Goal: Obtain resource: Obtain resource

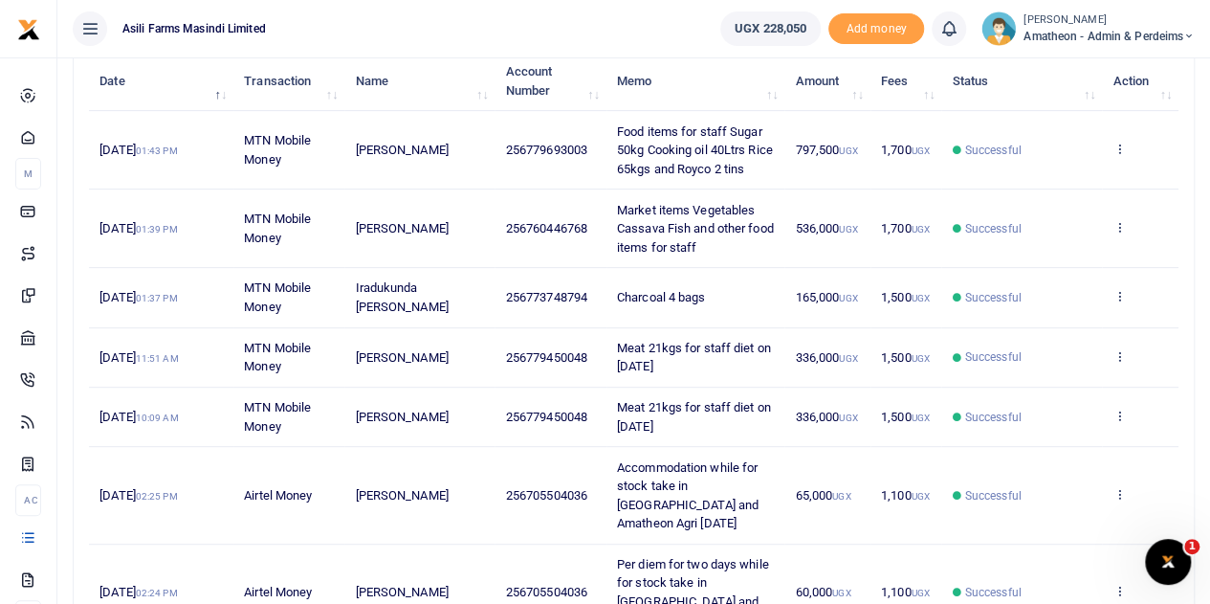
scroll to position [287, 0]
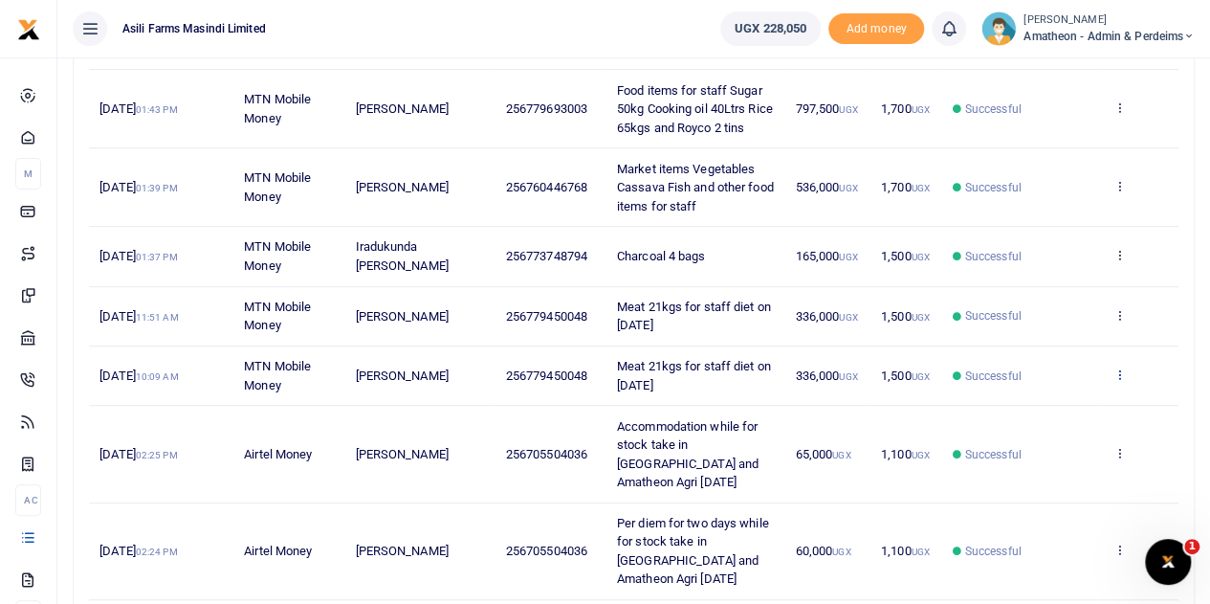
click at [1119, 373] on icon at bounding box center [1119, 373] width 12 height 13
click at [1048, 399] on link "View details" at bounding box center [1049, 404] width 151 height 27
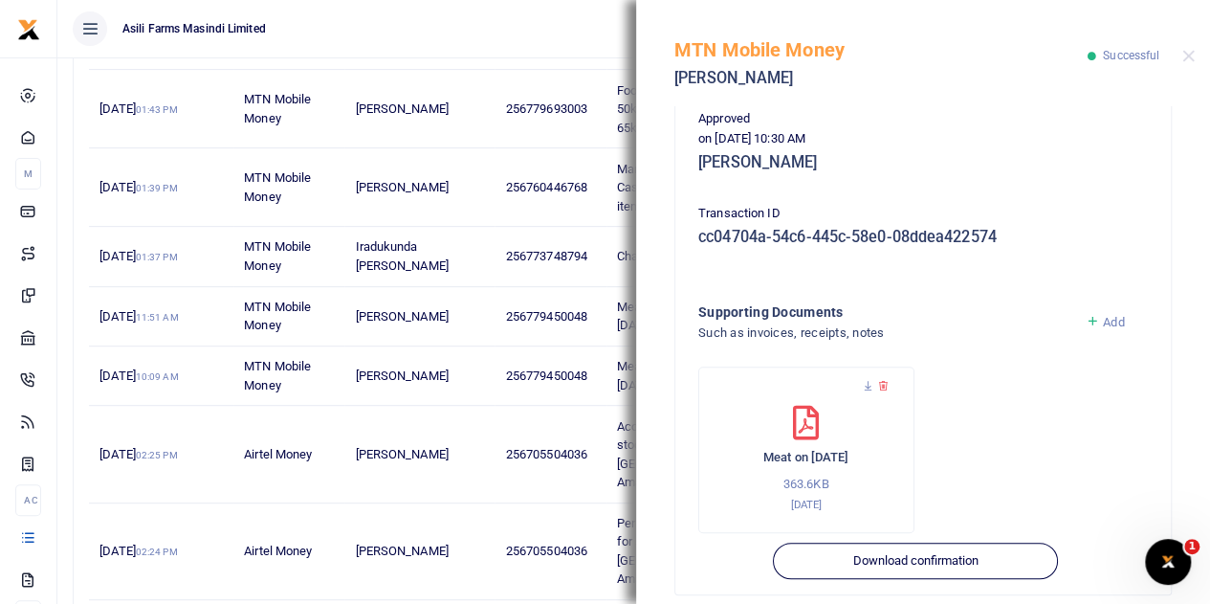
scroll to position [494, 0]
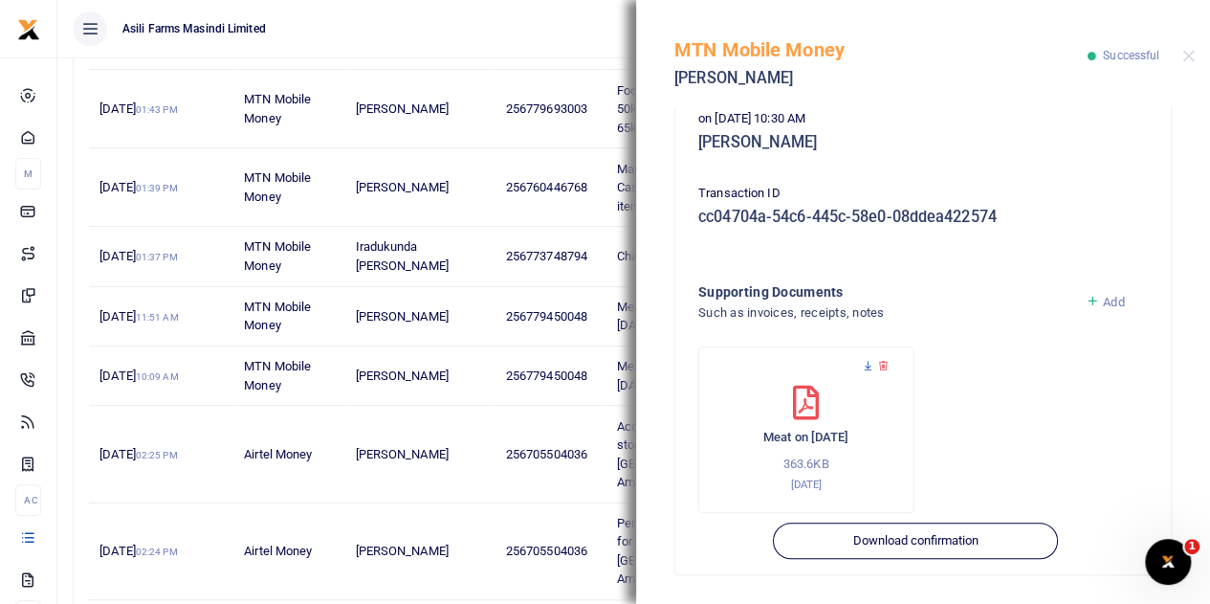
click at [868, 366] on icon at bounding box center [868, 366] width 12 height 12
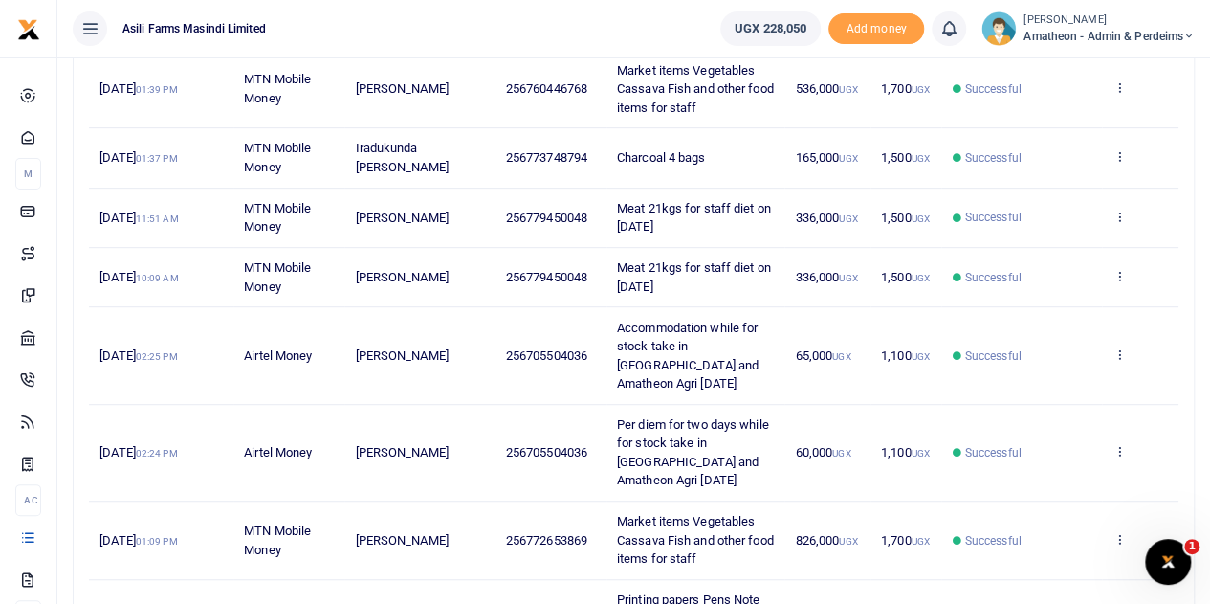
scroll to position [574, 0]
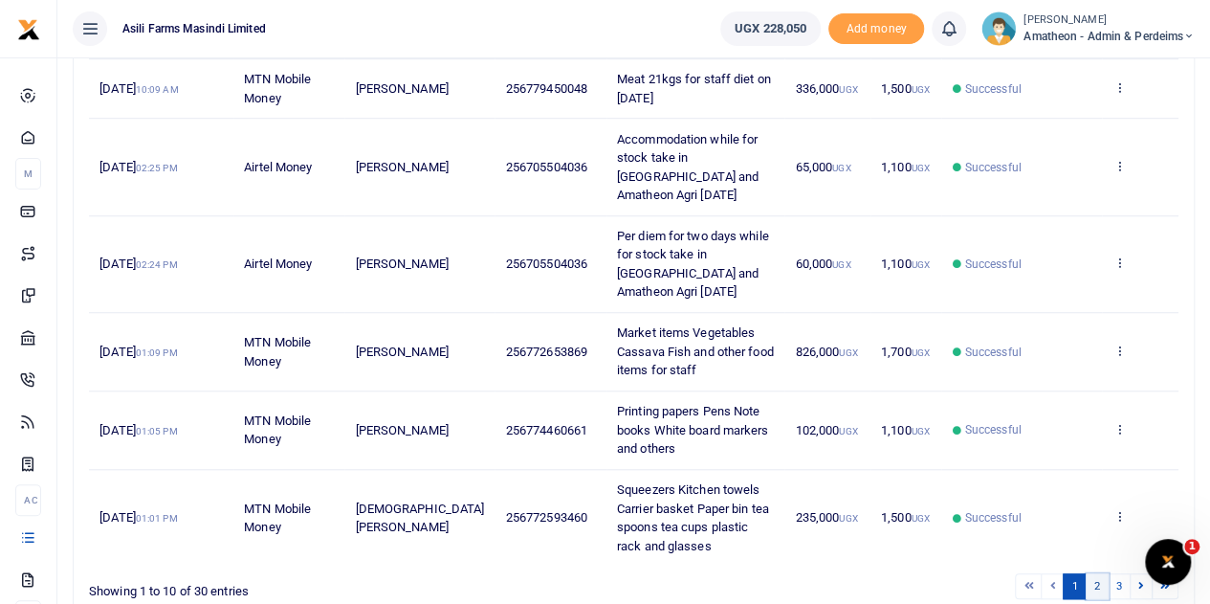
click at [1100, 578] on link "2" at bounding box center [1097, 586] width 23 height 26
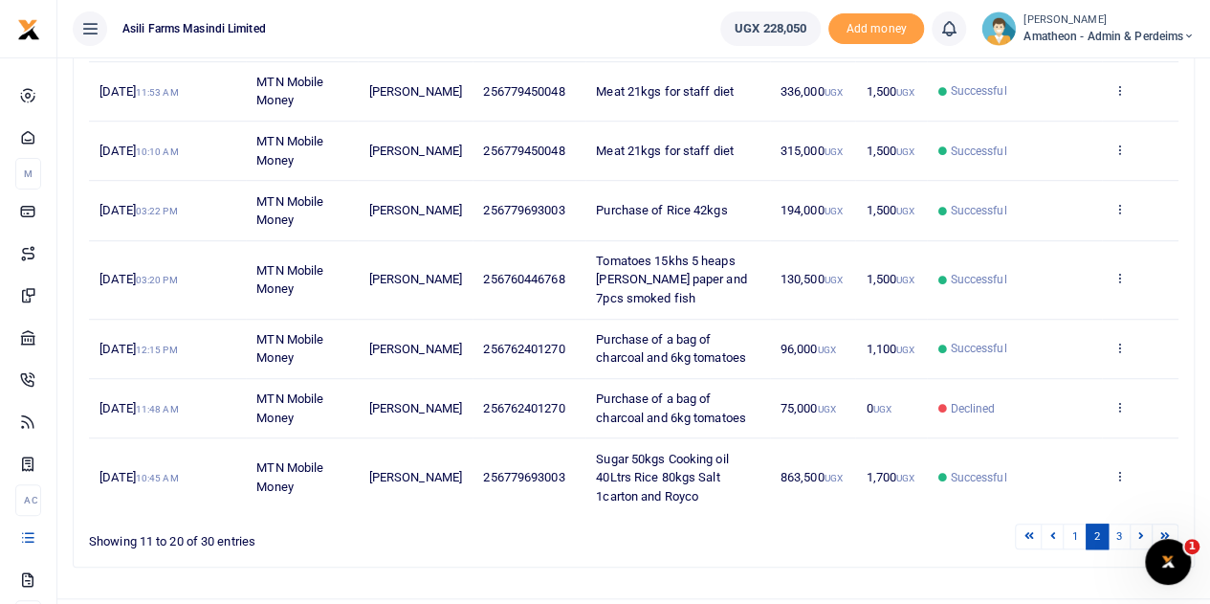
scroll to position [550, 0]
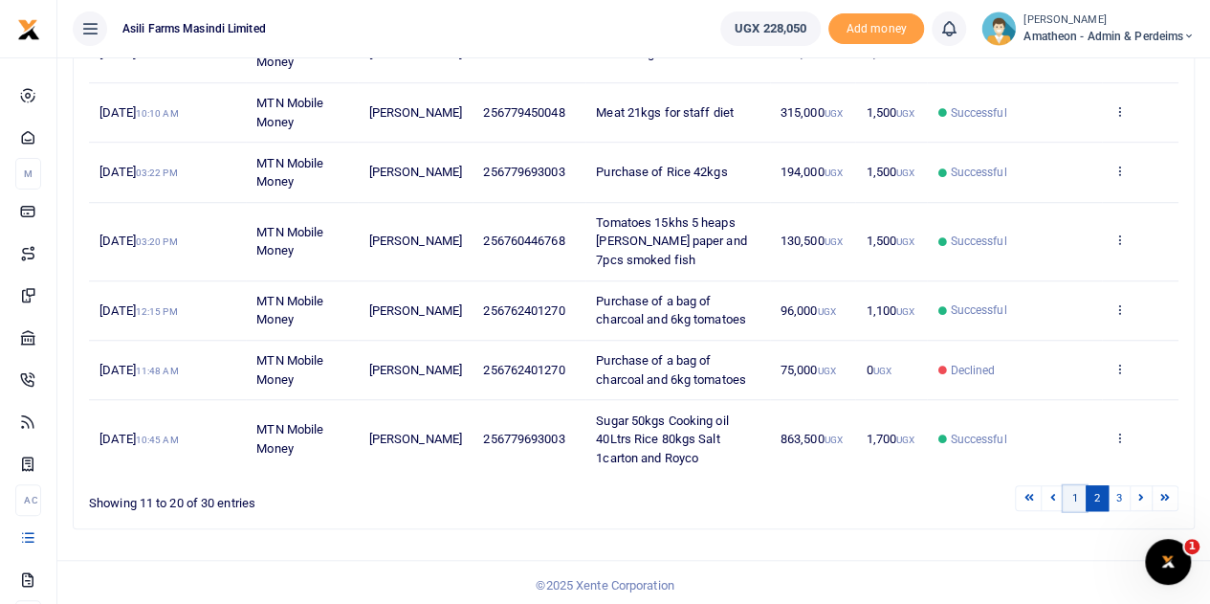
click at [1074, 487] on link "1" at bounding box center [1074, 498] width 23 height 26
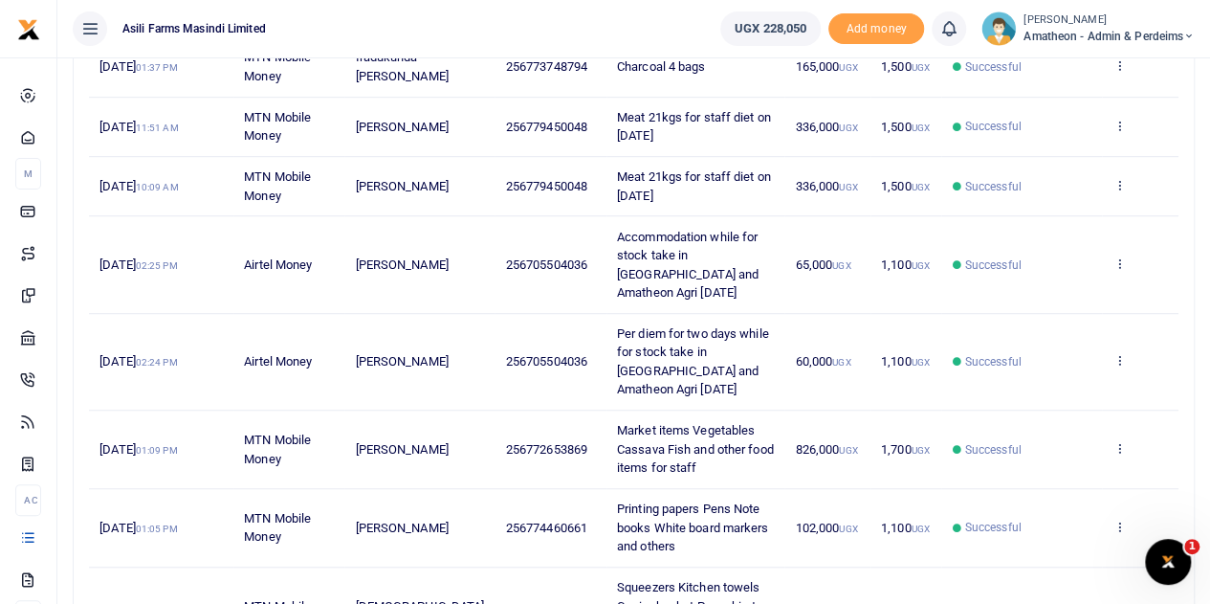
scroll to position [372, 0]
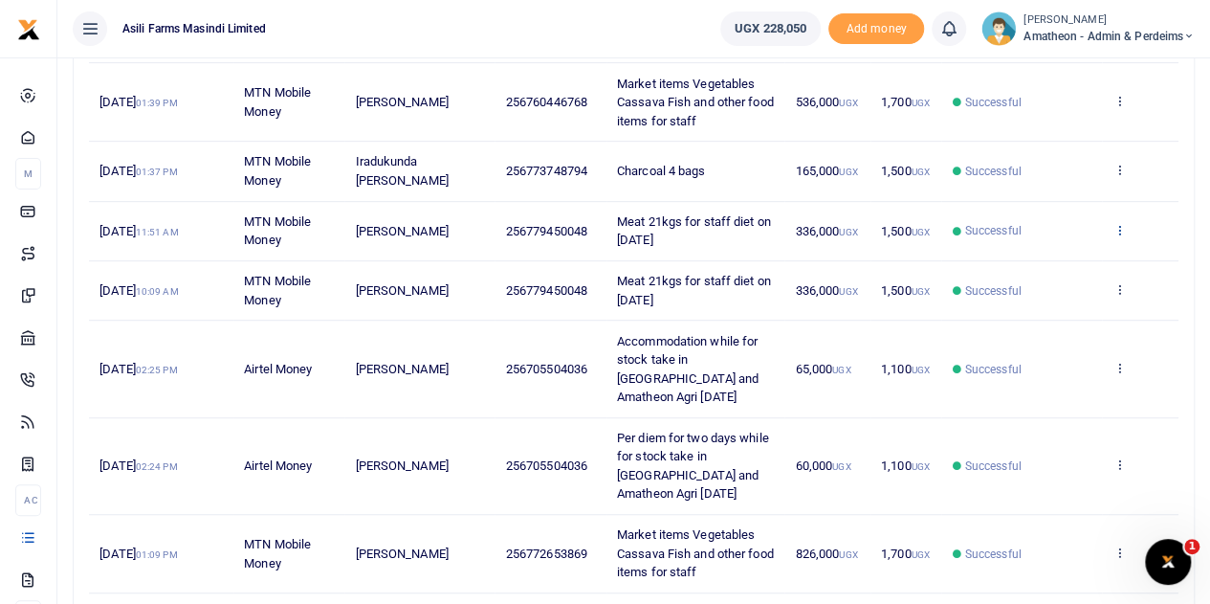
click at [1120, 224] on icon at bounding box center [1119, 229] width 12 height 13
click at [1048, 263] on link "View details" at bounding box center [1049, 260] width 151 height 27
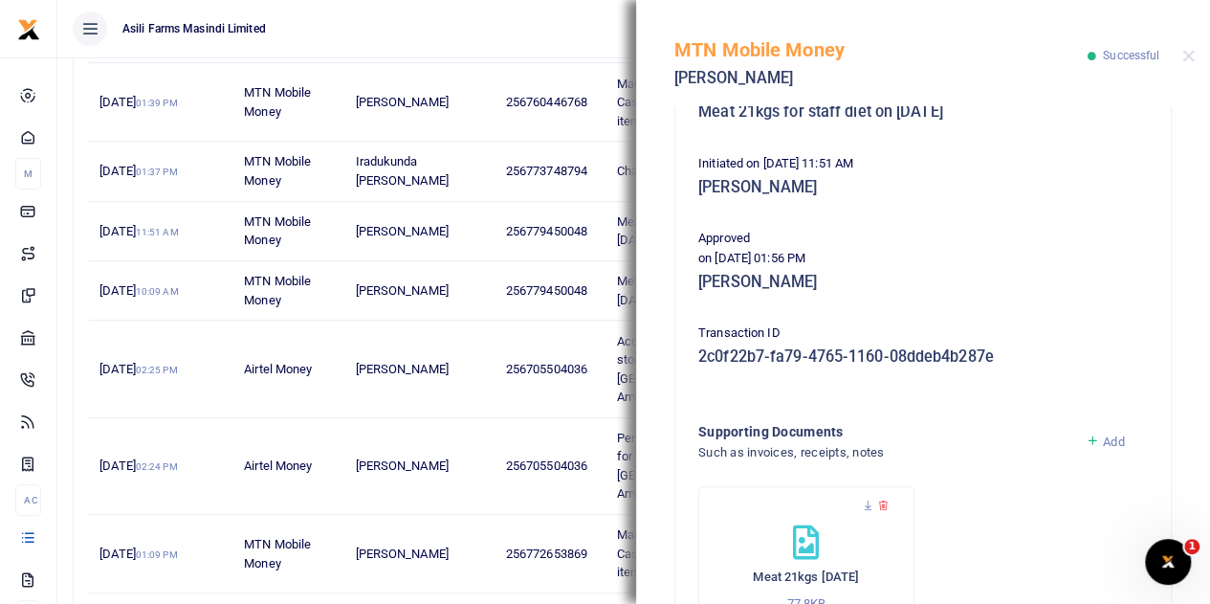
scroll to position [383, 0]
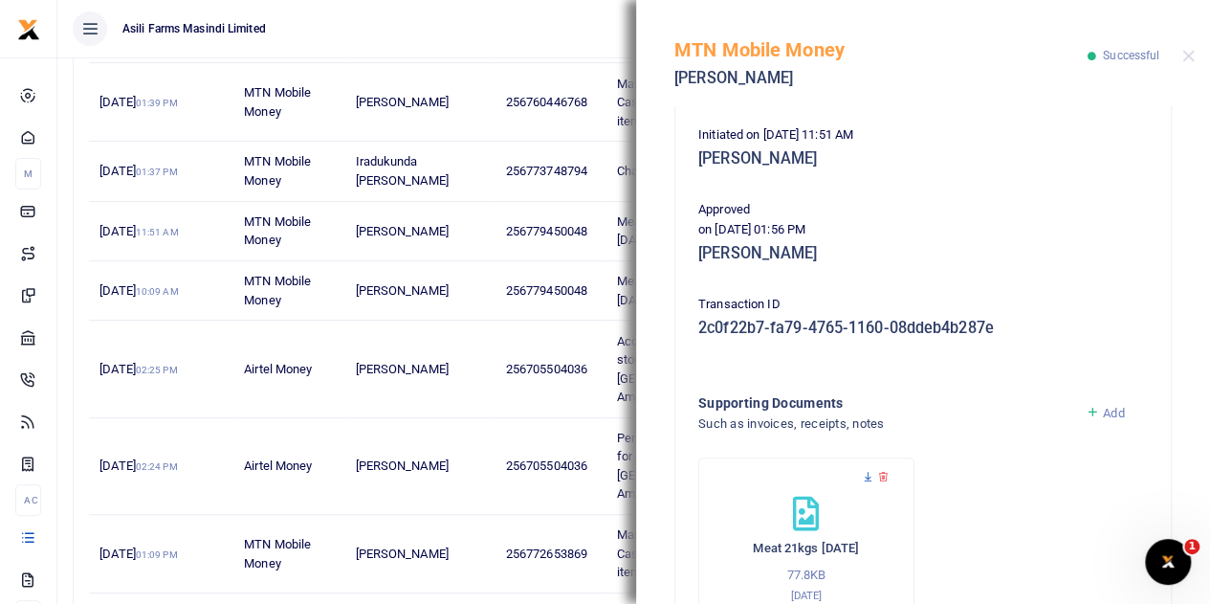
click at [865, 475] on icon at bounding box center [868, 477] width 12 height 12
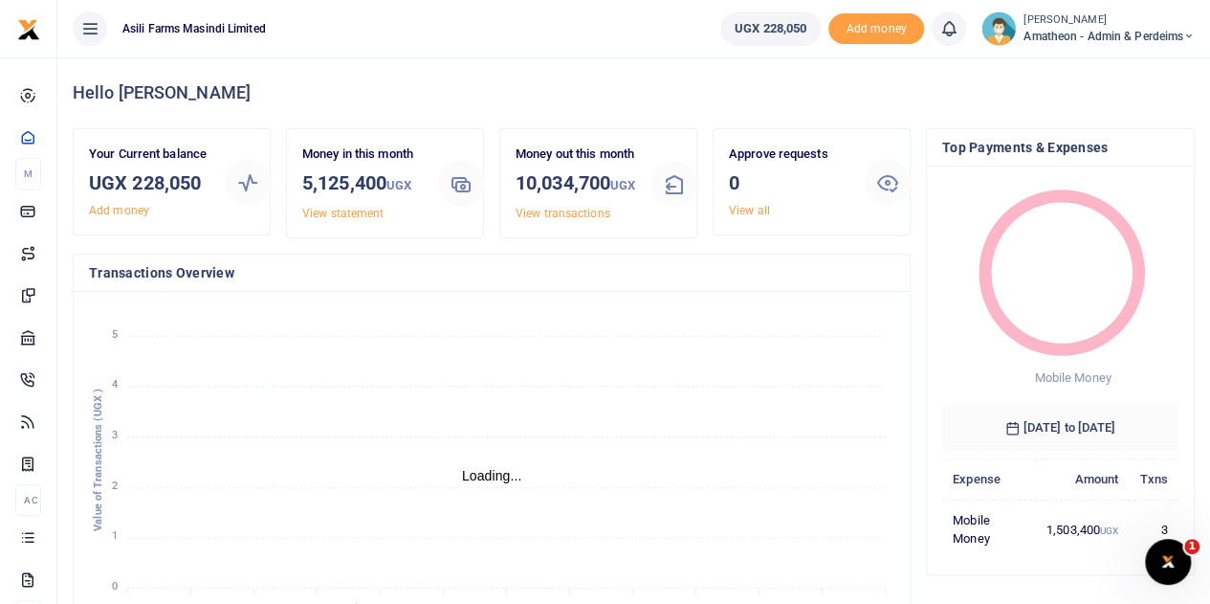
scroll to position [15, 15]
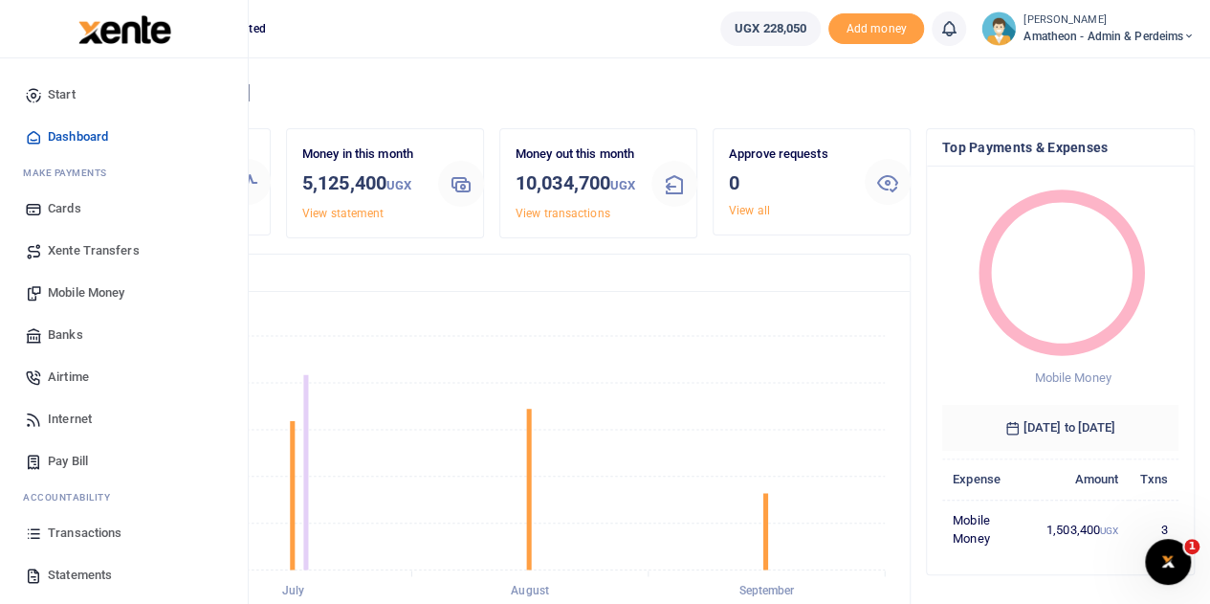
click at [63, 528] on span "Transactions" at bounding box center [85, 532] width 74 height 19
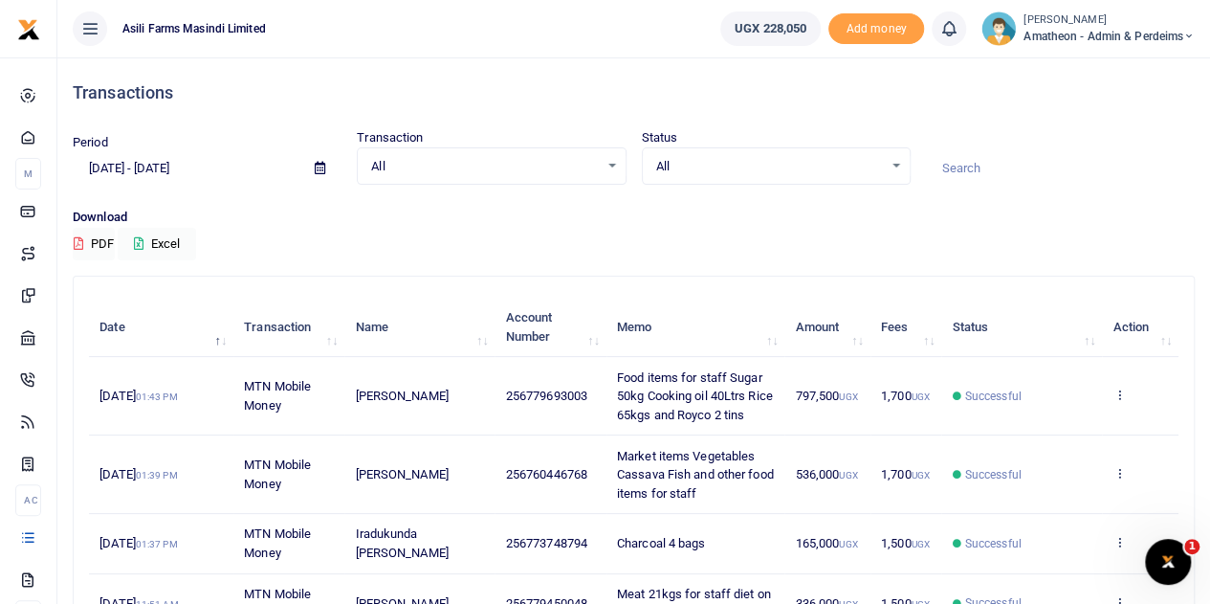
scroll to position [96, 0]
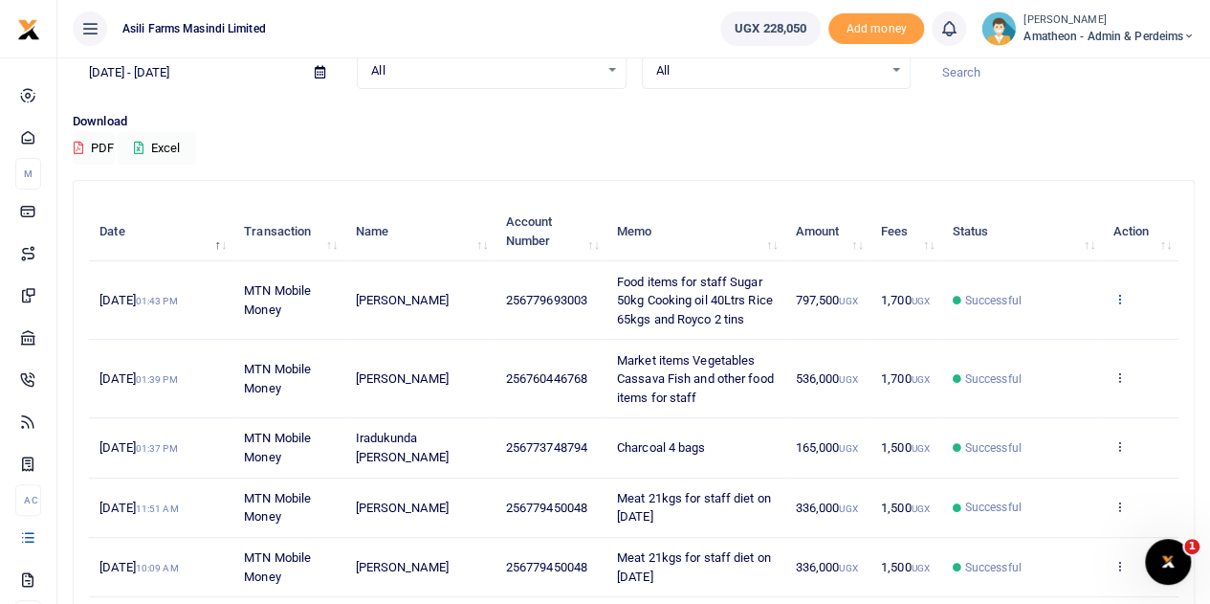
click at [1120, 299] on icon at bounding box center [1119, 298] width 12 height 13
click at [1041, 328] on link "View details" at bounding box center [1049, 331] width 151 height 27
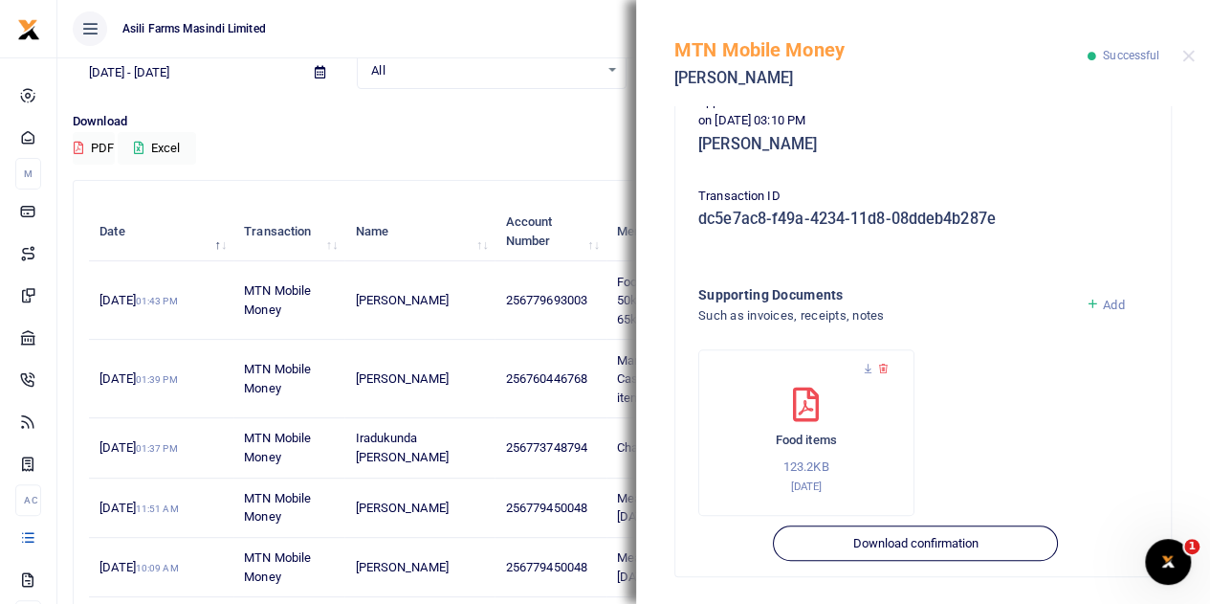
scroll to position [512, 0]
click at [542, 135] on div "Download PDF Excel" at bounding box center [634, 138] width 1122 height 53
click at [1188, 56] on button "Close" at bounding box center [1188, 56] width 12 height 12
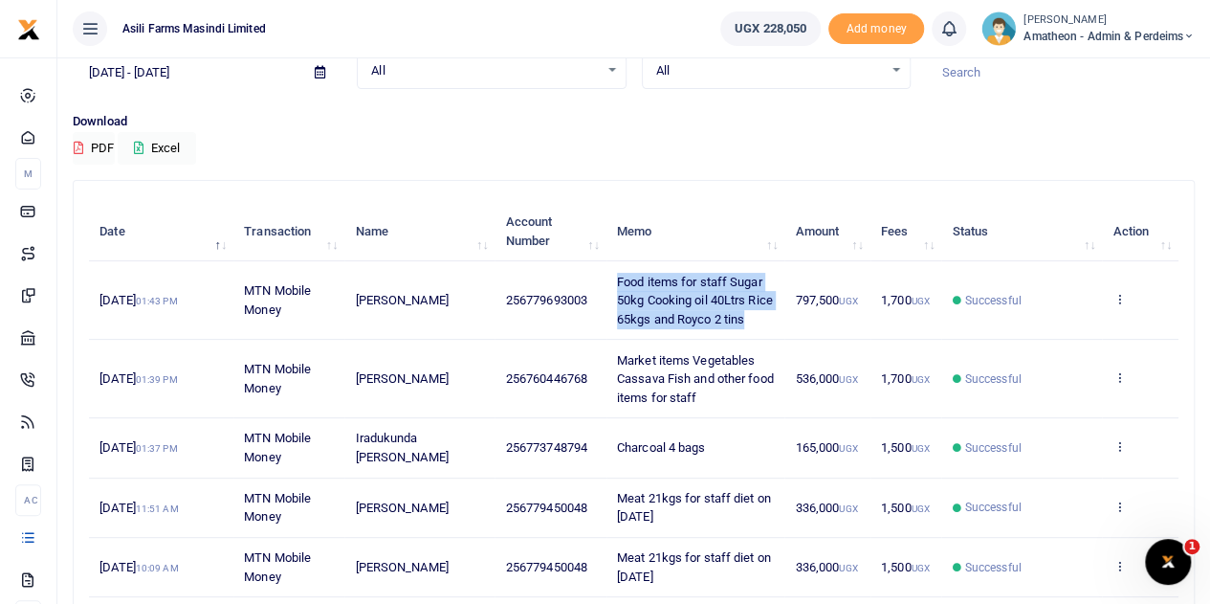
drag, startPoint x: 584, startPoint y: 276, endPoint x: 714, endPoint y: 320, distance: 137.0
click at [714, 320] on td "Food items for staff Sugar 50kg Cooking oil 40Ltrs Rice 65kgs and Royco 2 tins" at bounding box center [696, 300] width 179 height 78
copy span "Food items for staff Sugar 50kg Cooking oil 40Ltrs Rice 65kgs and Royco 2 tins"
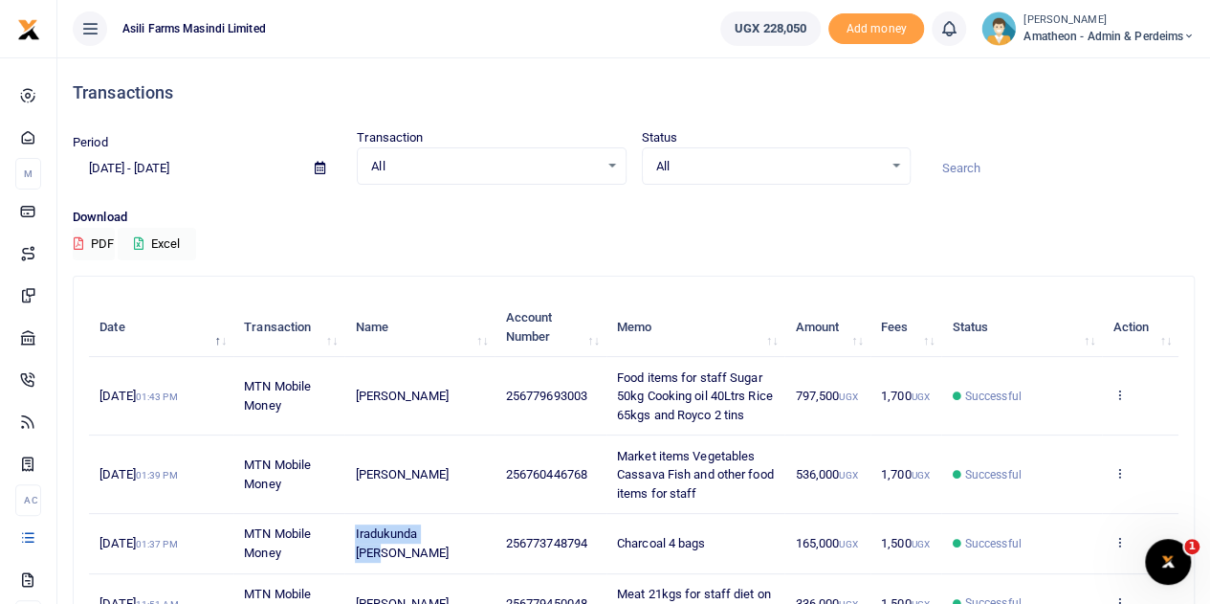
drag, startPoint x: 376, startPoint y: 528, endPoint x: 395, endPoint y: 546, distance: 26.4
click at [395, 546] on span "Iradukunda [PERSON_NAME]" at bounding box center [401, 542] width 93 height 33
copy span "Iradukunda [PERSON_NAME]"
drag, startPoint x: 585, startPoint y: 541, endPoint x: 672, endPoint y: 543, distance: 86.1
click at [672, 543] on span "Charcoal 4 bags" at bounding box center [661, 543] width 89 height 14
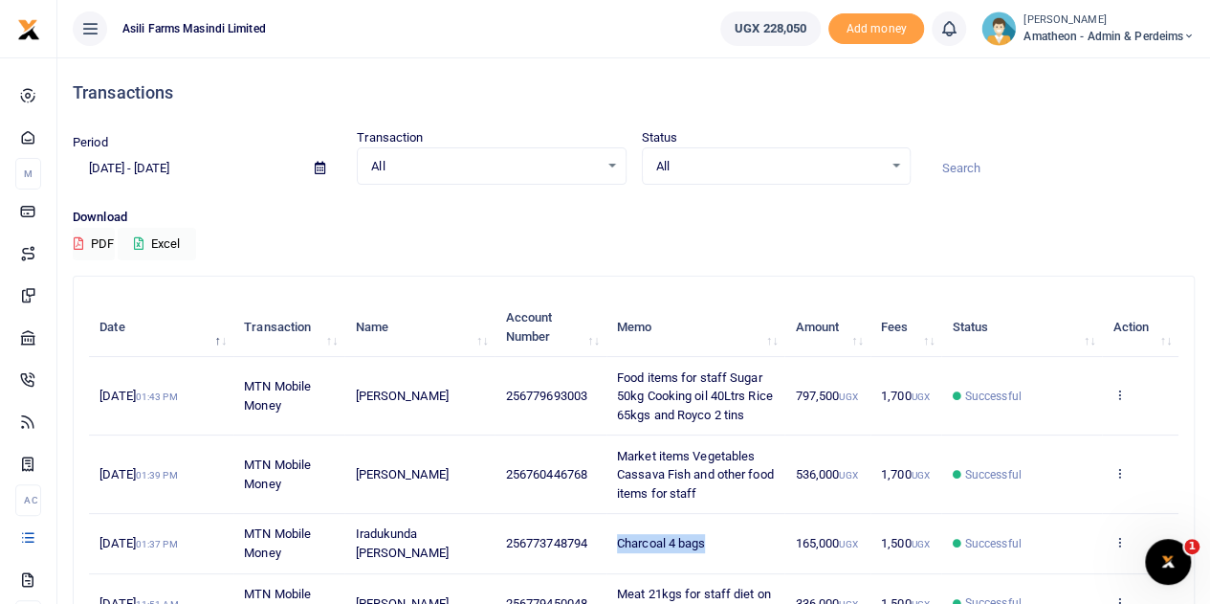
copy span "Charcoal 4 bags"
